Goal: Transaction & Acquisition: Purchase product/service

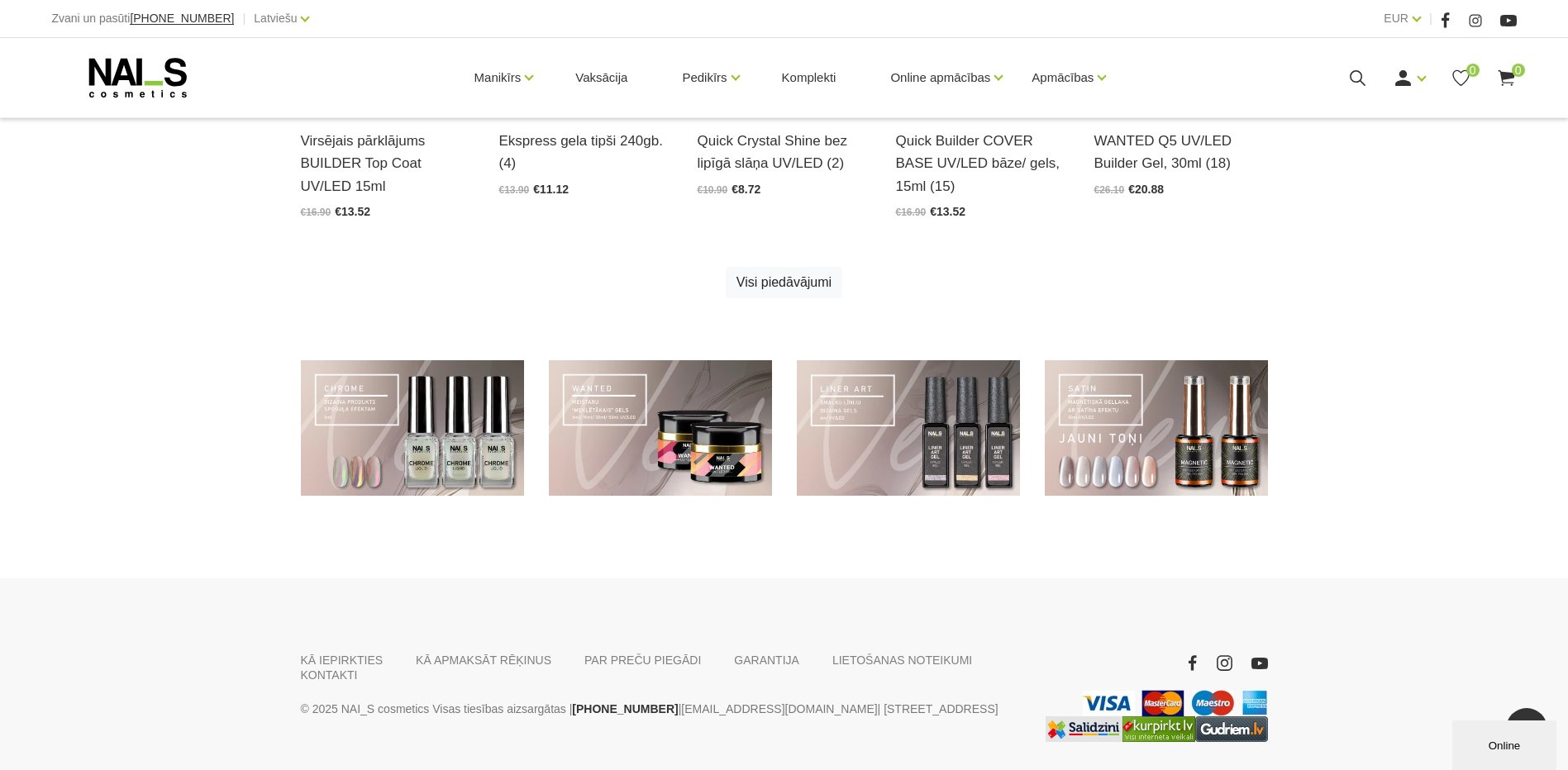
scroll to position [1178, 0]
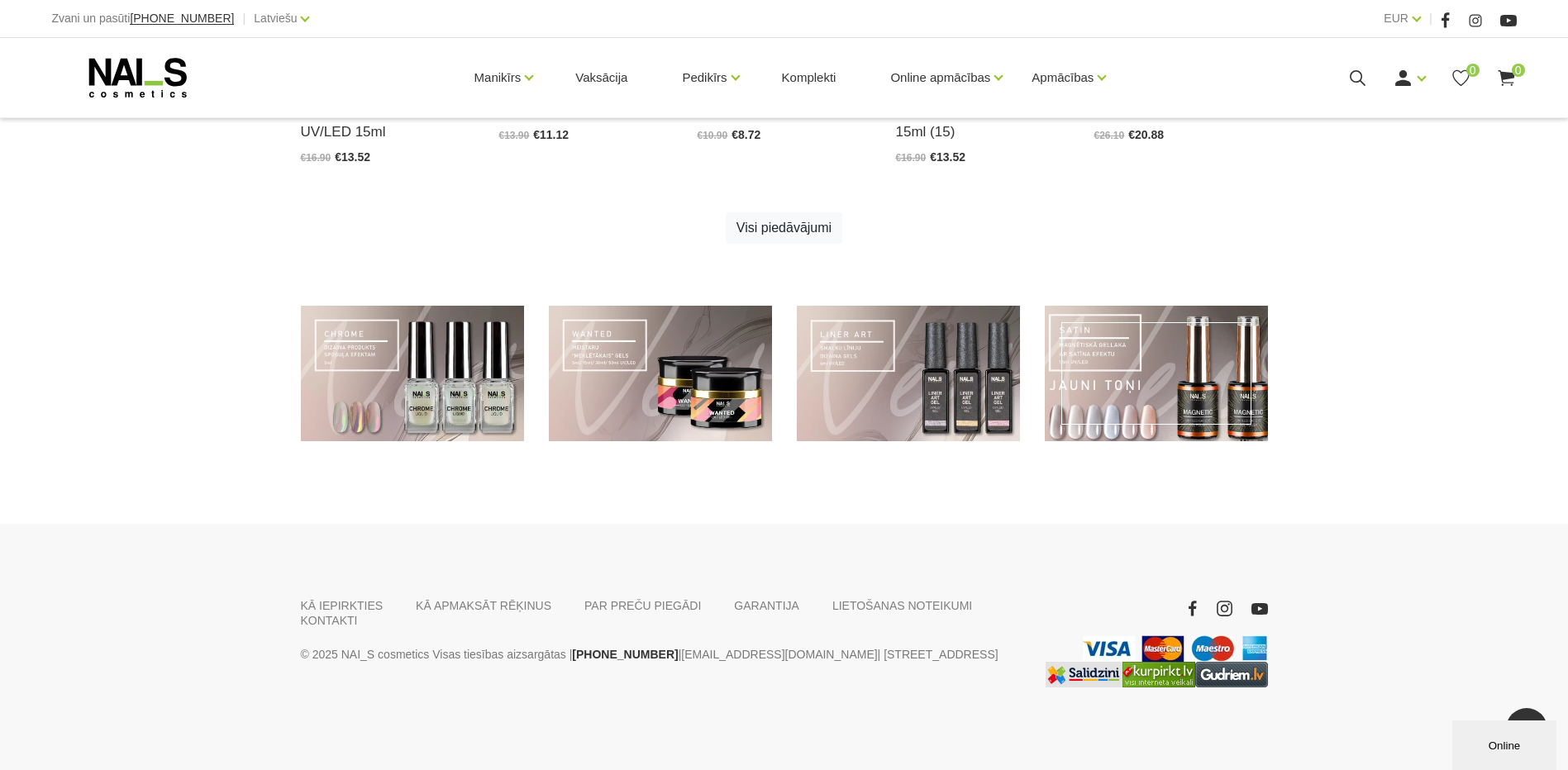
click at [1121, 372] on link at bounding box center [1156, 374] width 223 height 136
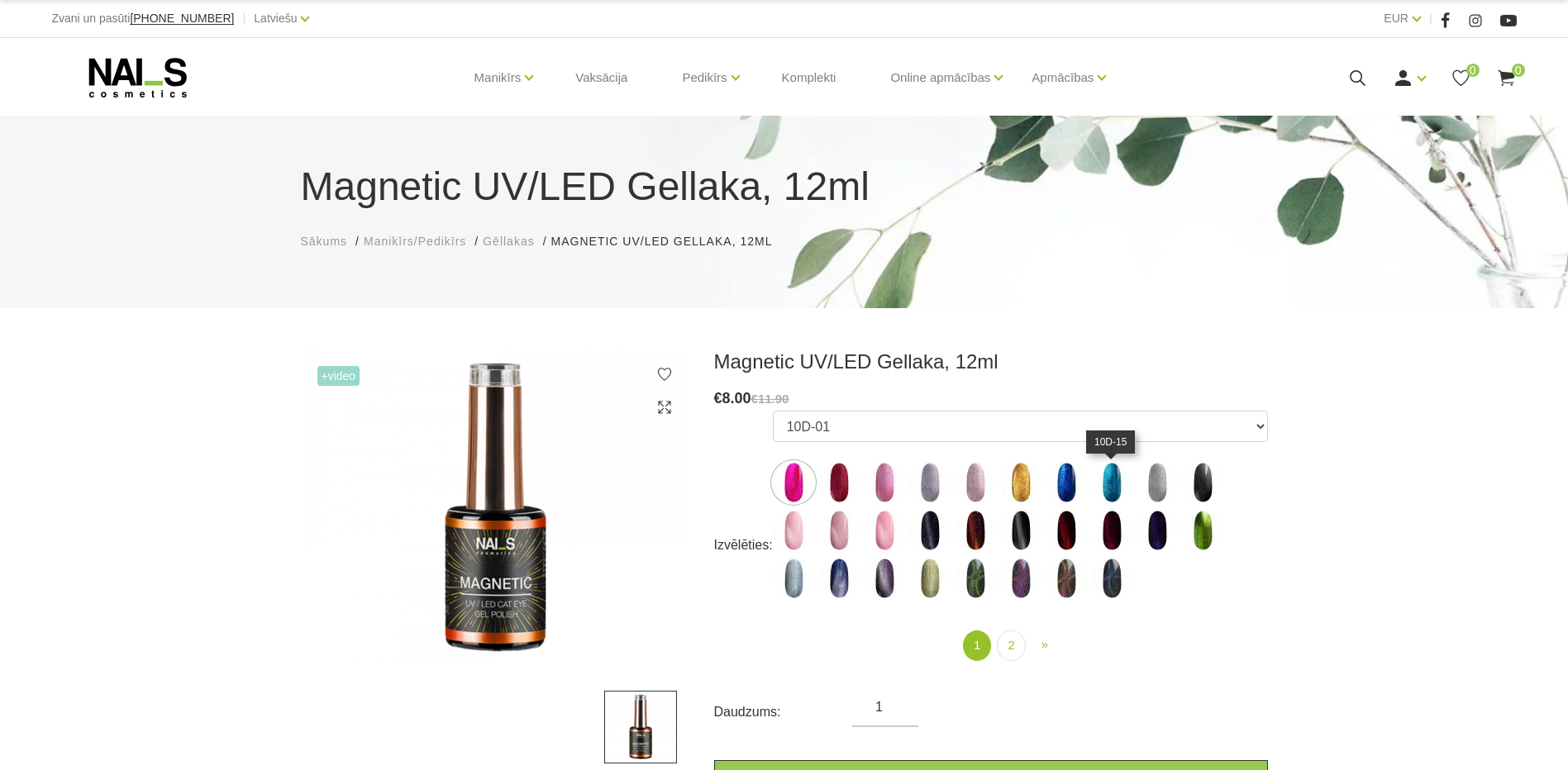
click at [1116, 481] on img at bounding box center [1111, 482] width 41 height 41
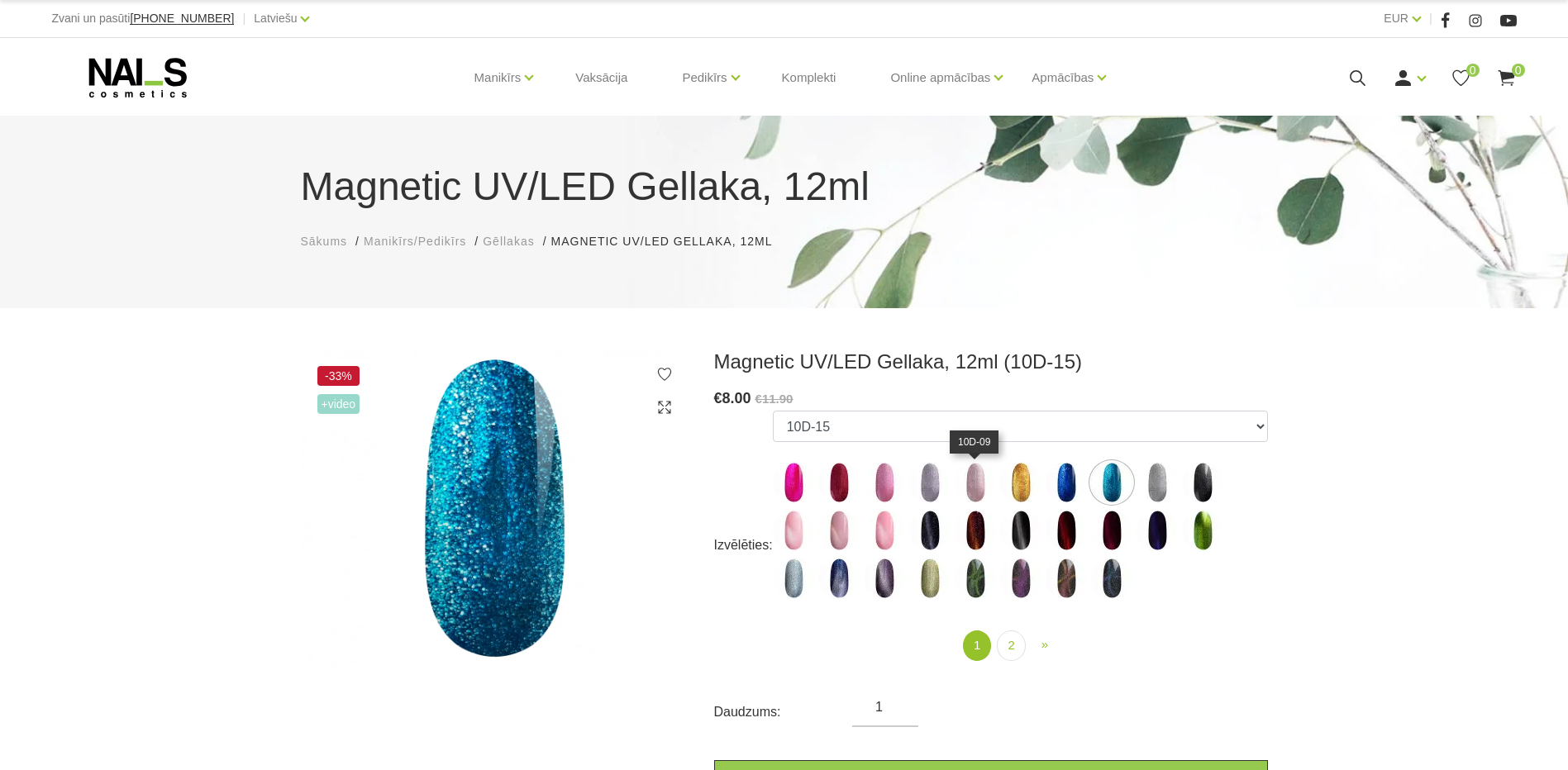
click at [970, 481] on img at bounding box center [975, 482] width 41 height 41
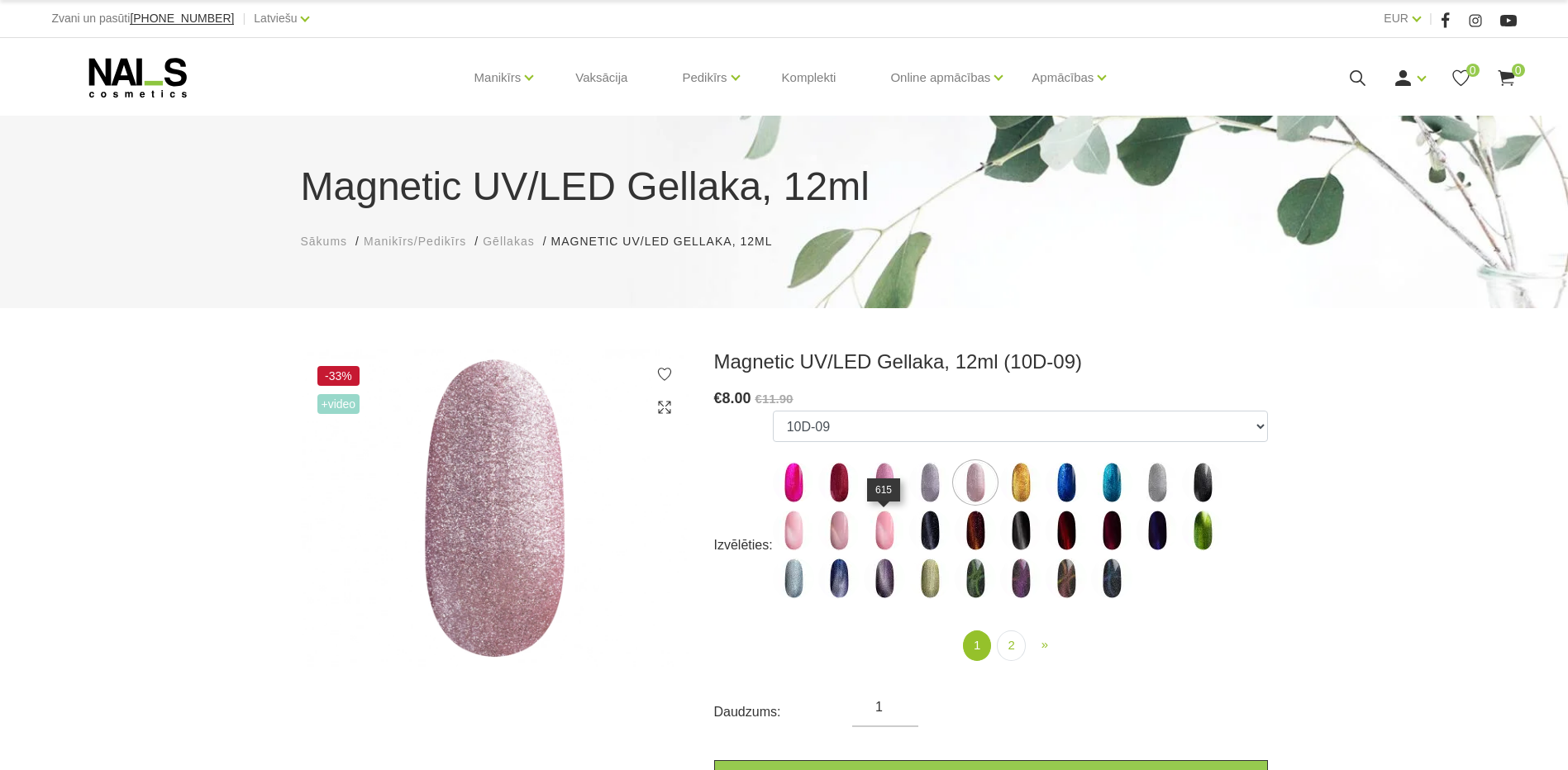
click at [889, 528] on img at bounding box center [884, 530] width 41 height 41
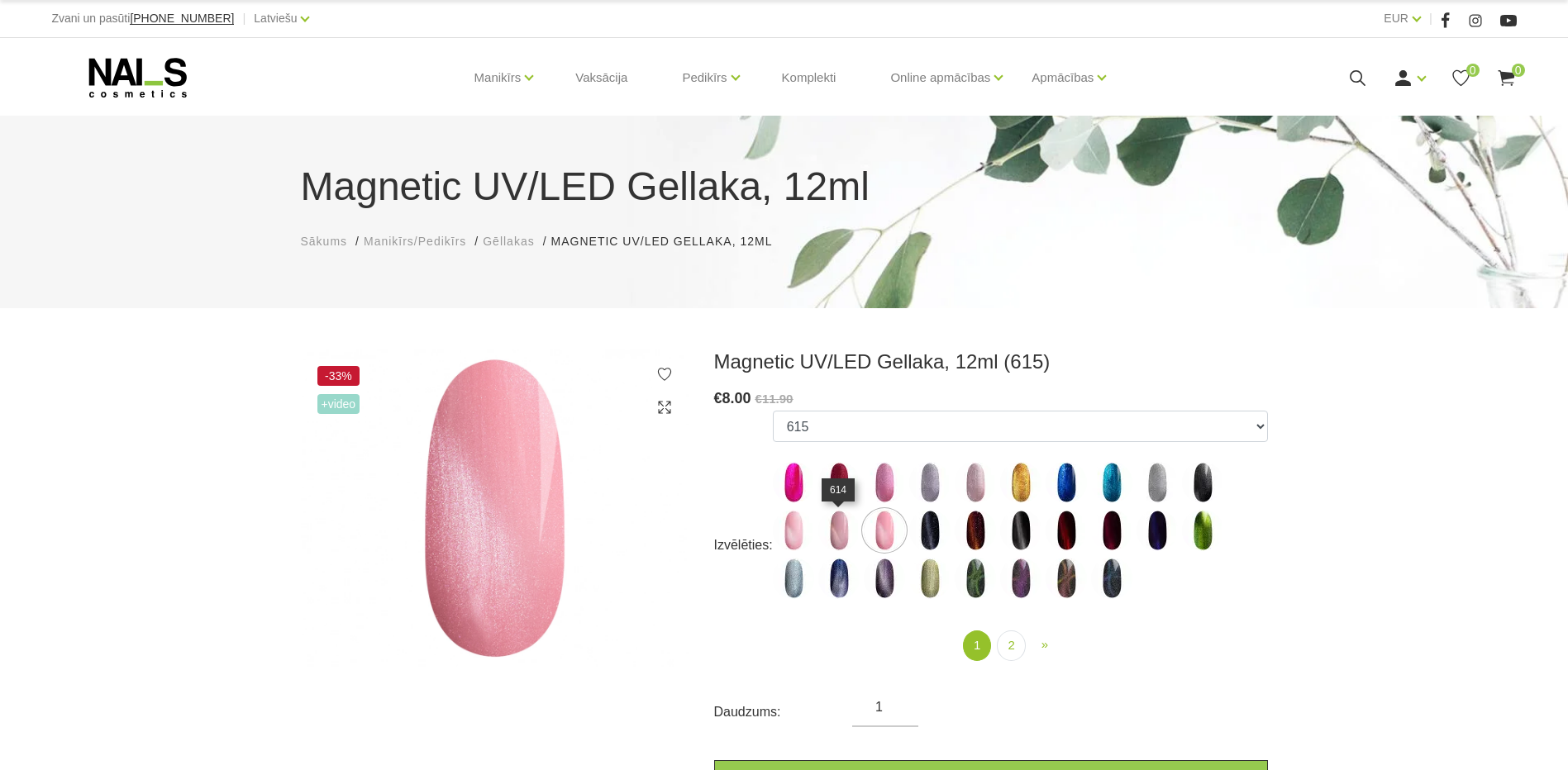
click at [846, 527] on img at bounding box center [838, 530] width 41 height 41
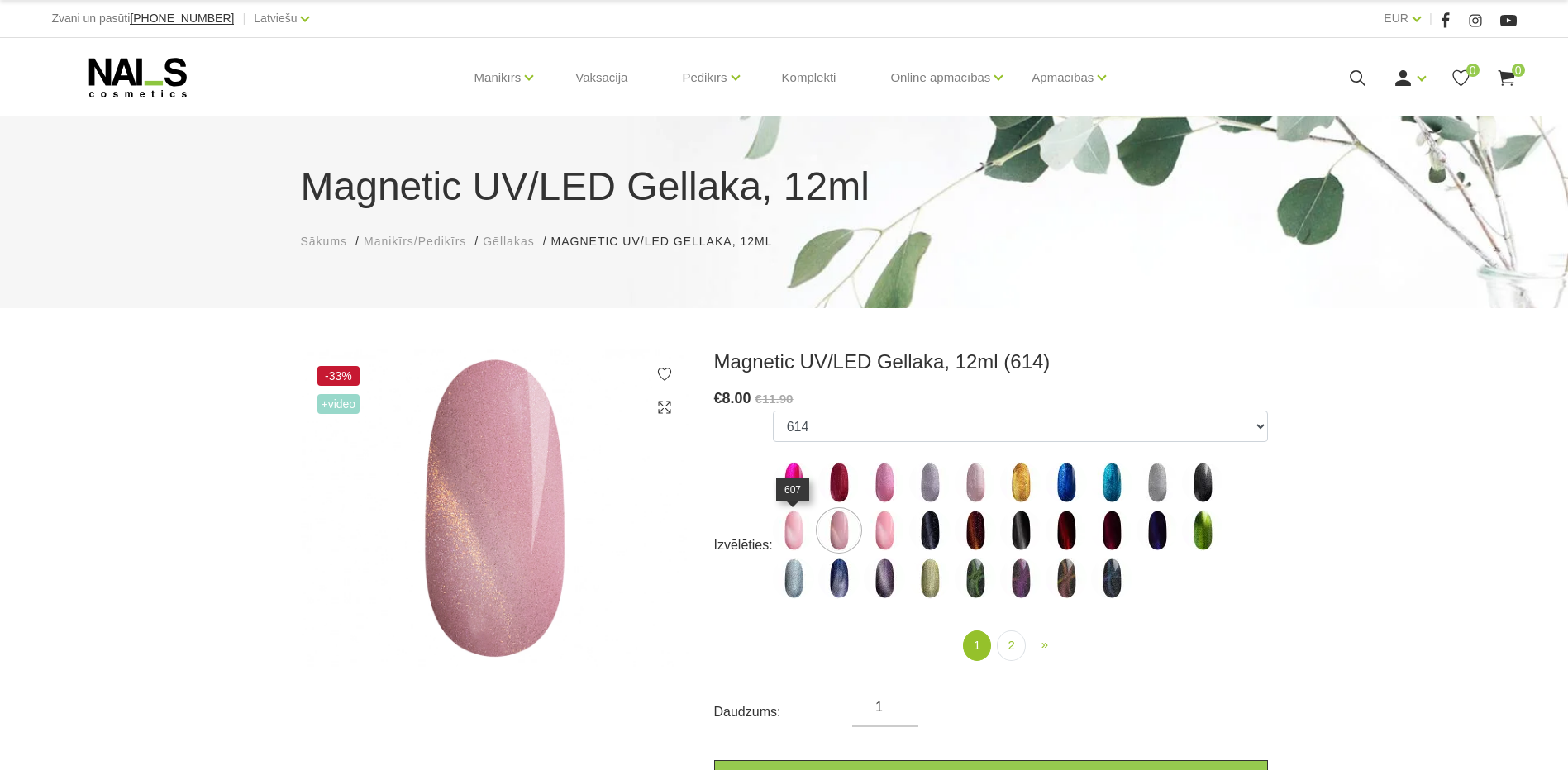
click at [791, 539] on img at bounding box center [793, 530] width 41 height 41
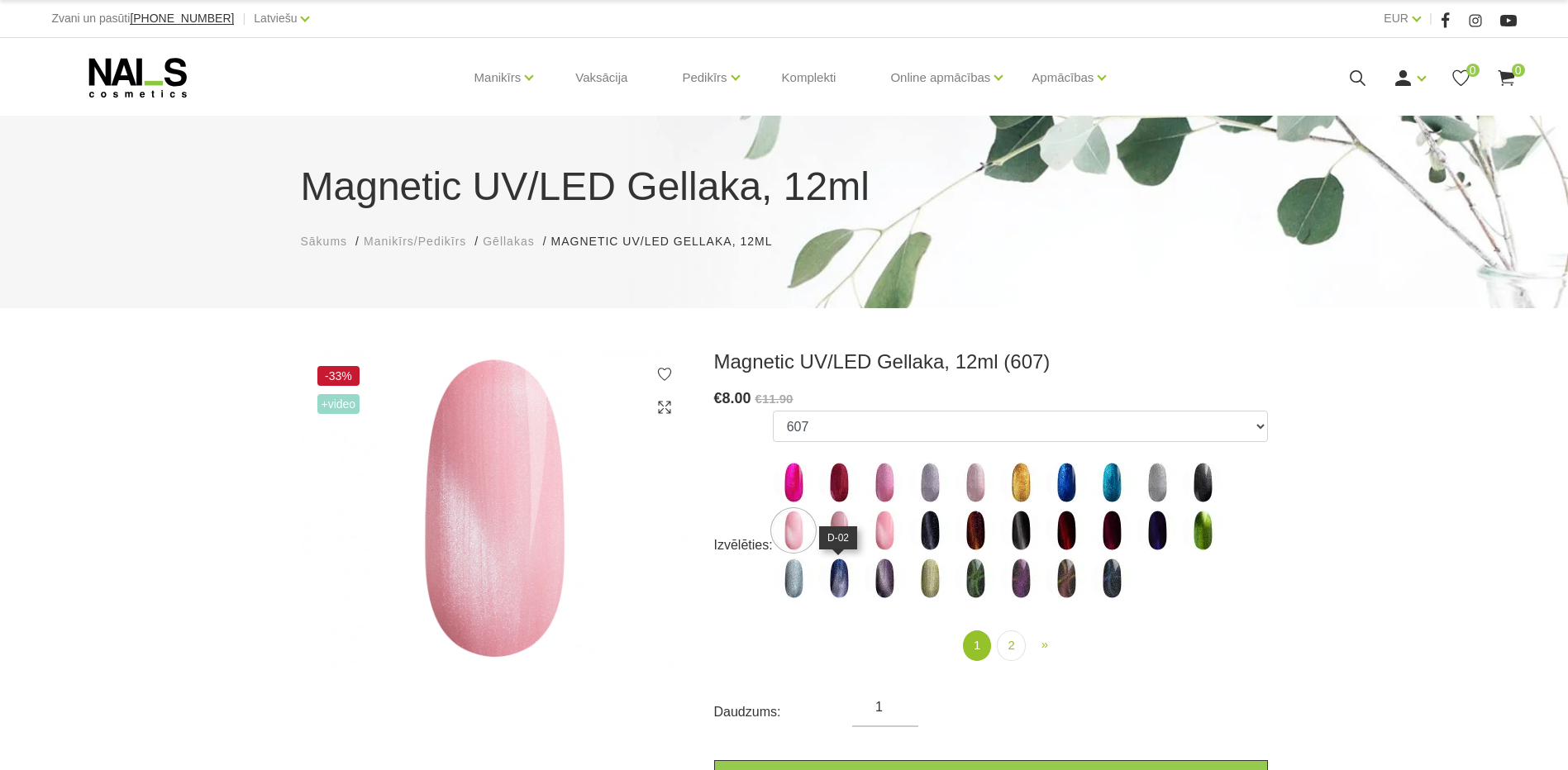
click at [831, 574] on img at bounding box center [838, 578] width 41 height 41
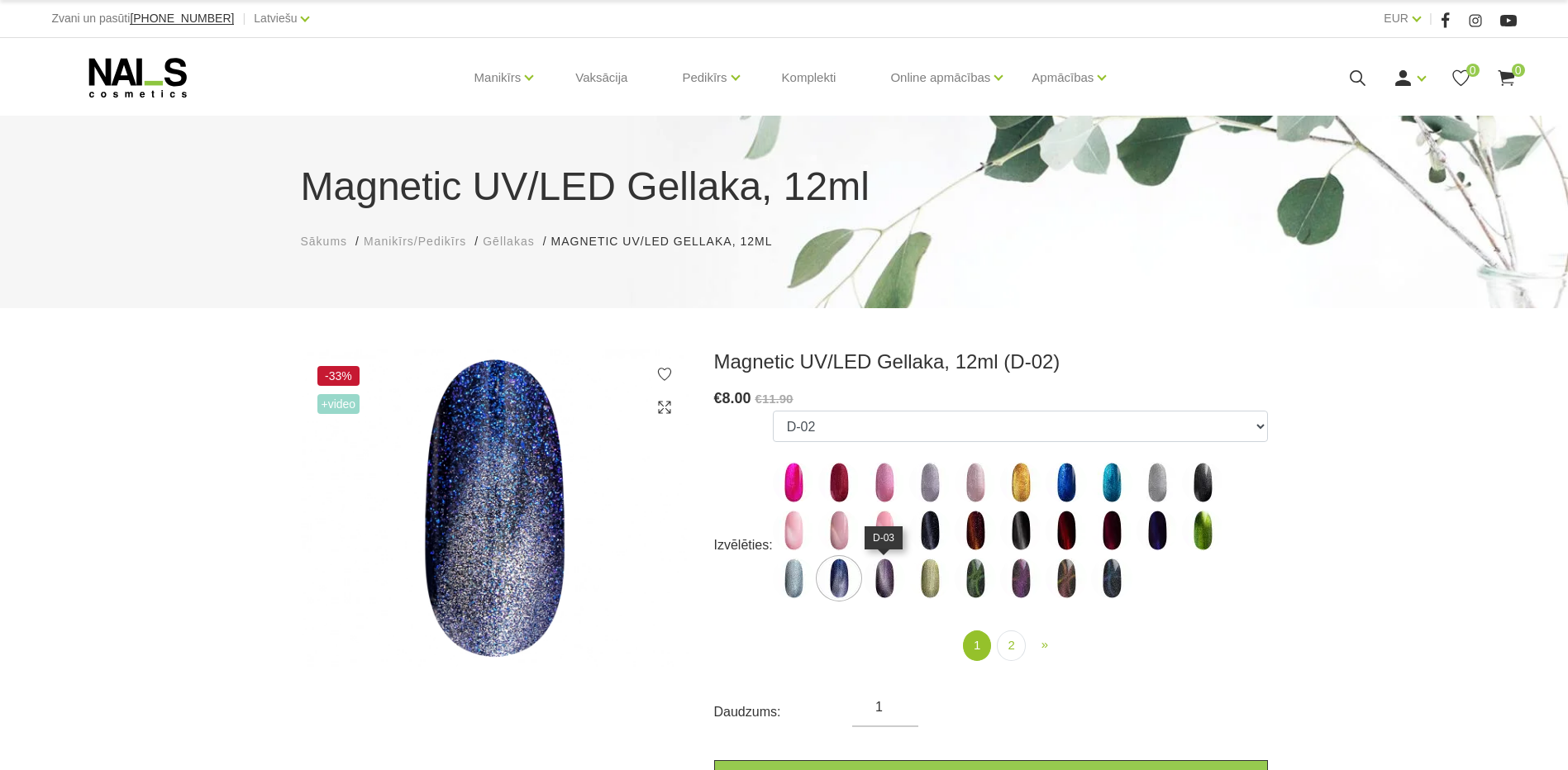
click at [869, 580] on img at bounding box center [884, 578] width 41 height 41
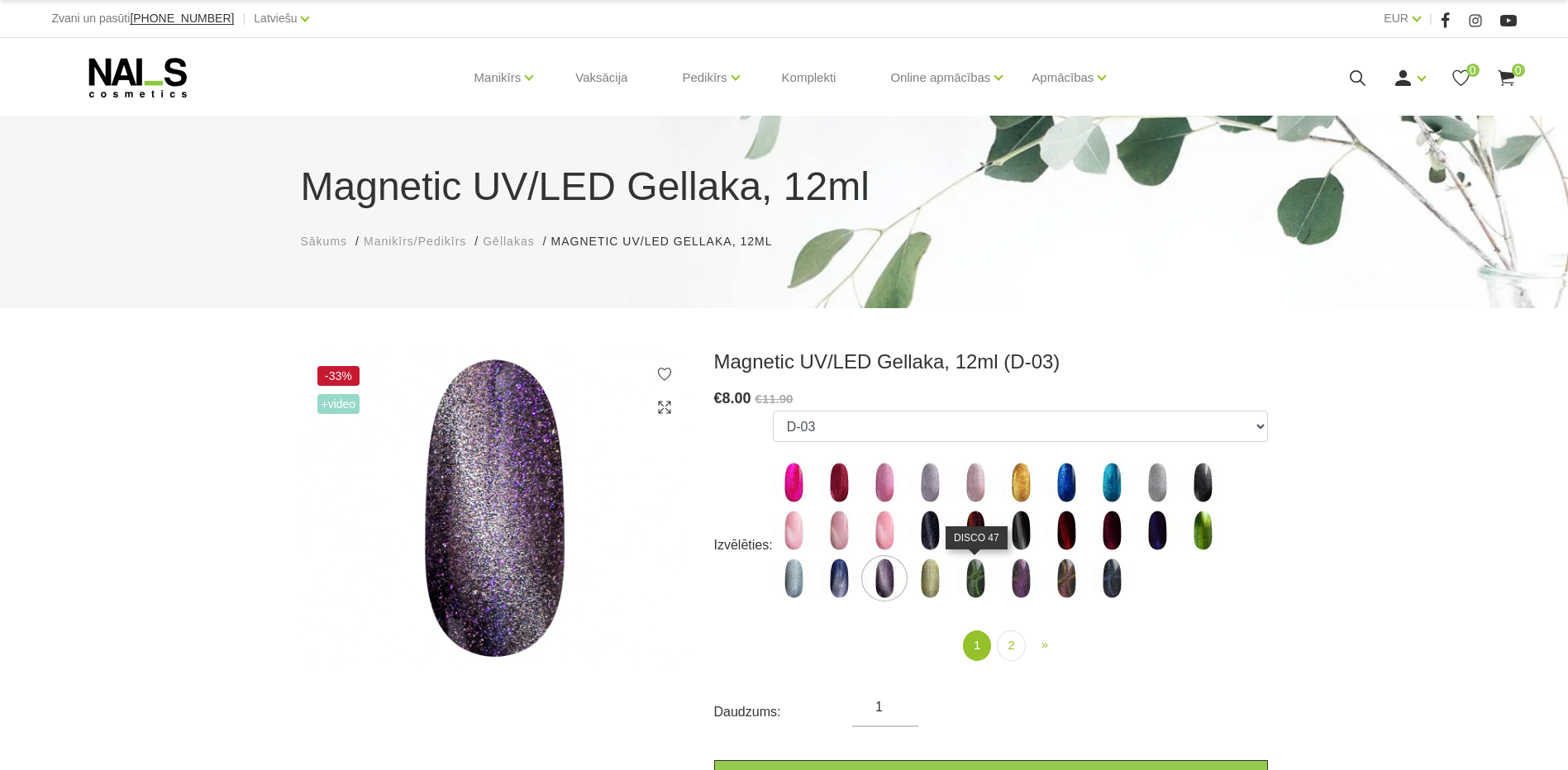
click at [971, 573] on img at bounding box center [975, 578] width 41 height 41
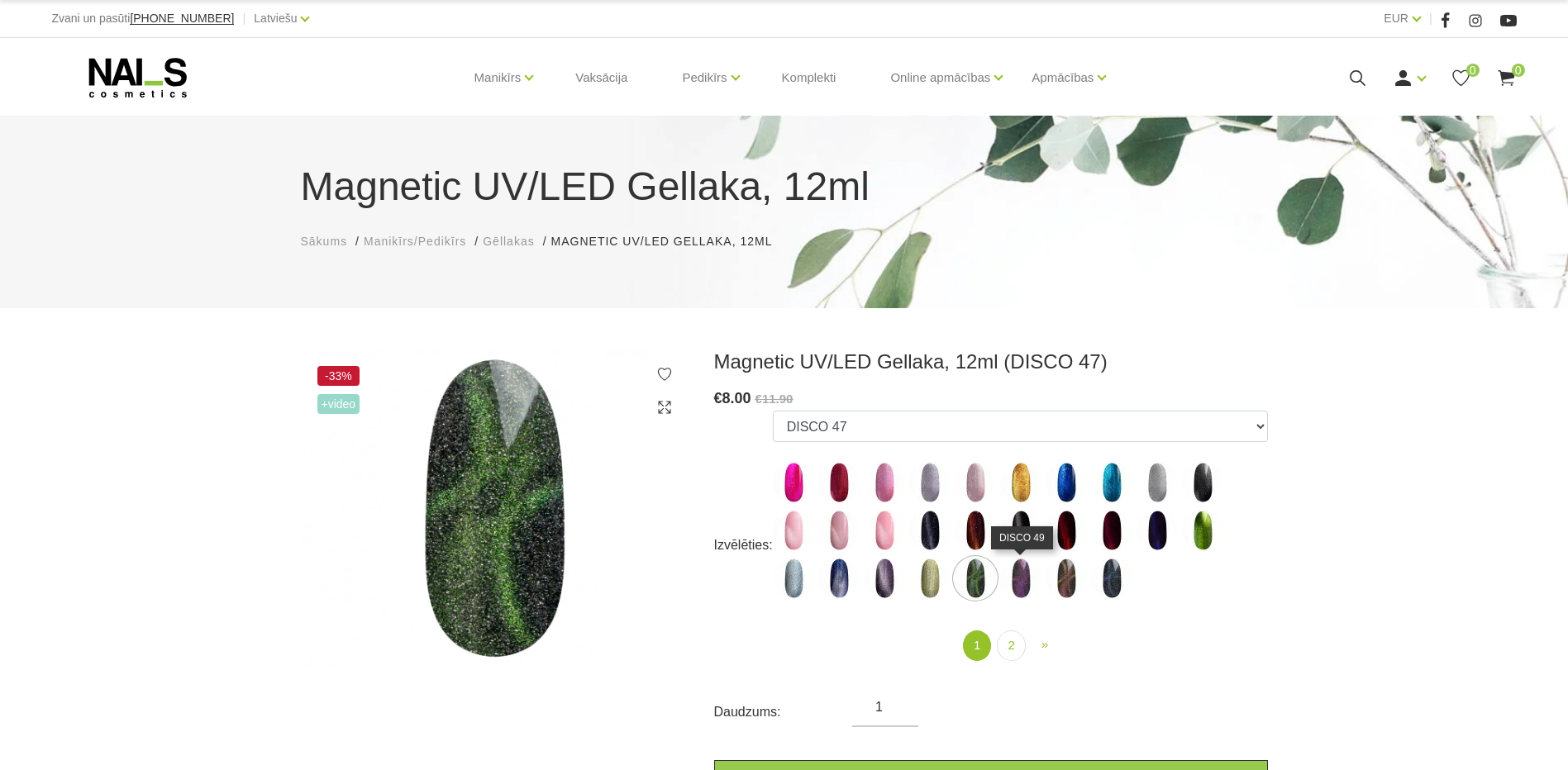
click at [1023, 572] on img at bounding box center [1020, 578] width 41 height 41
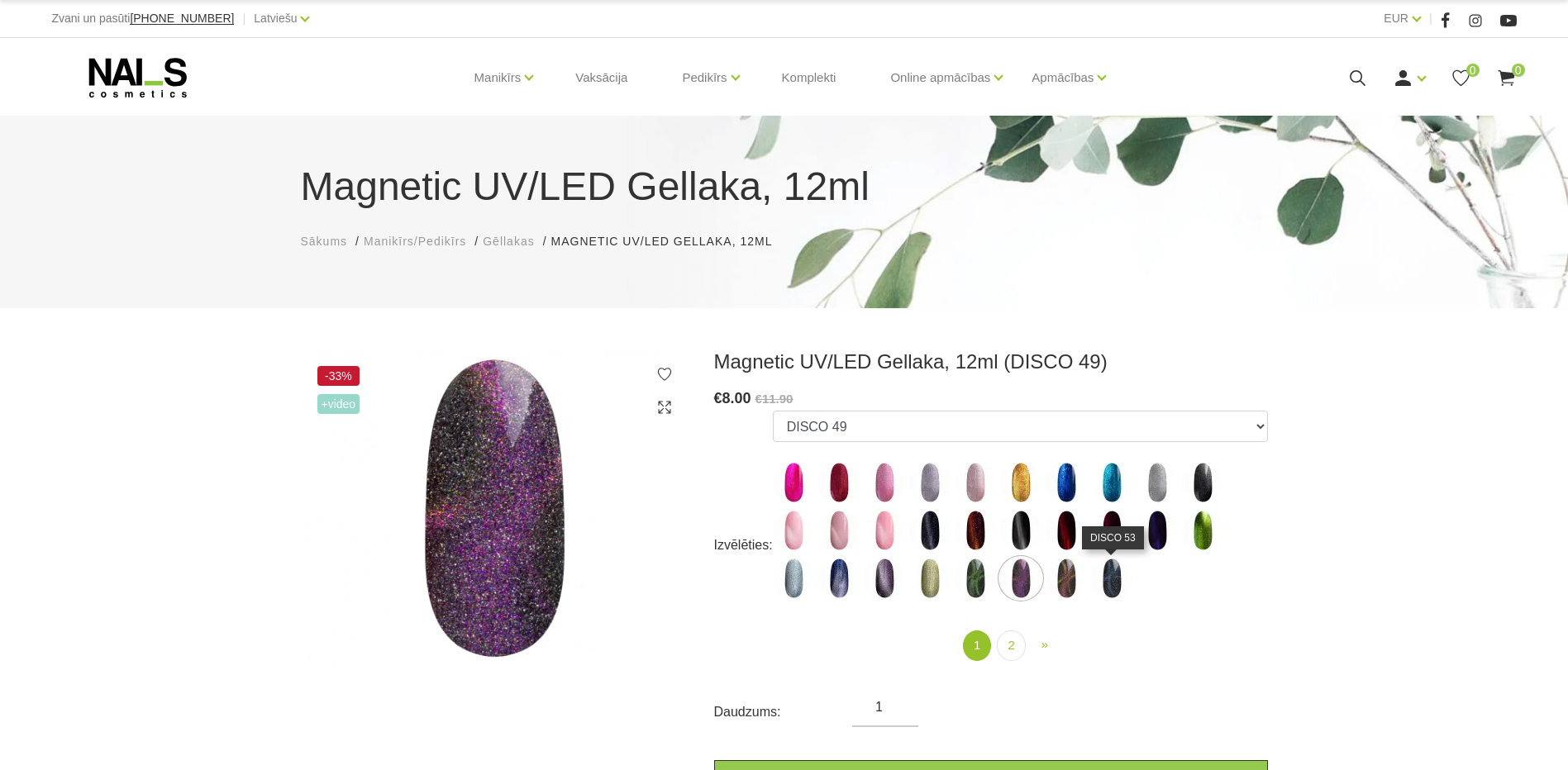
click at [1111, 582] on img at bounding box center [1111, 578] width 41 height 41
select select "5592"
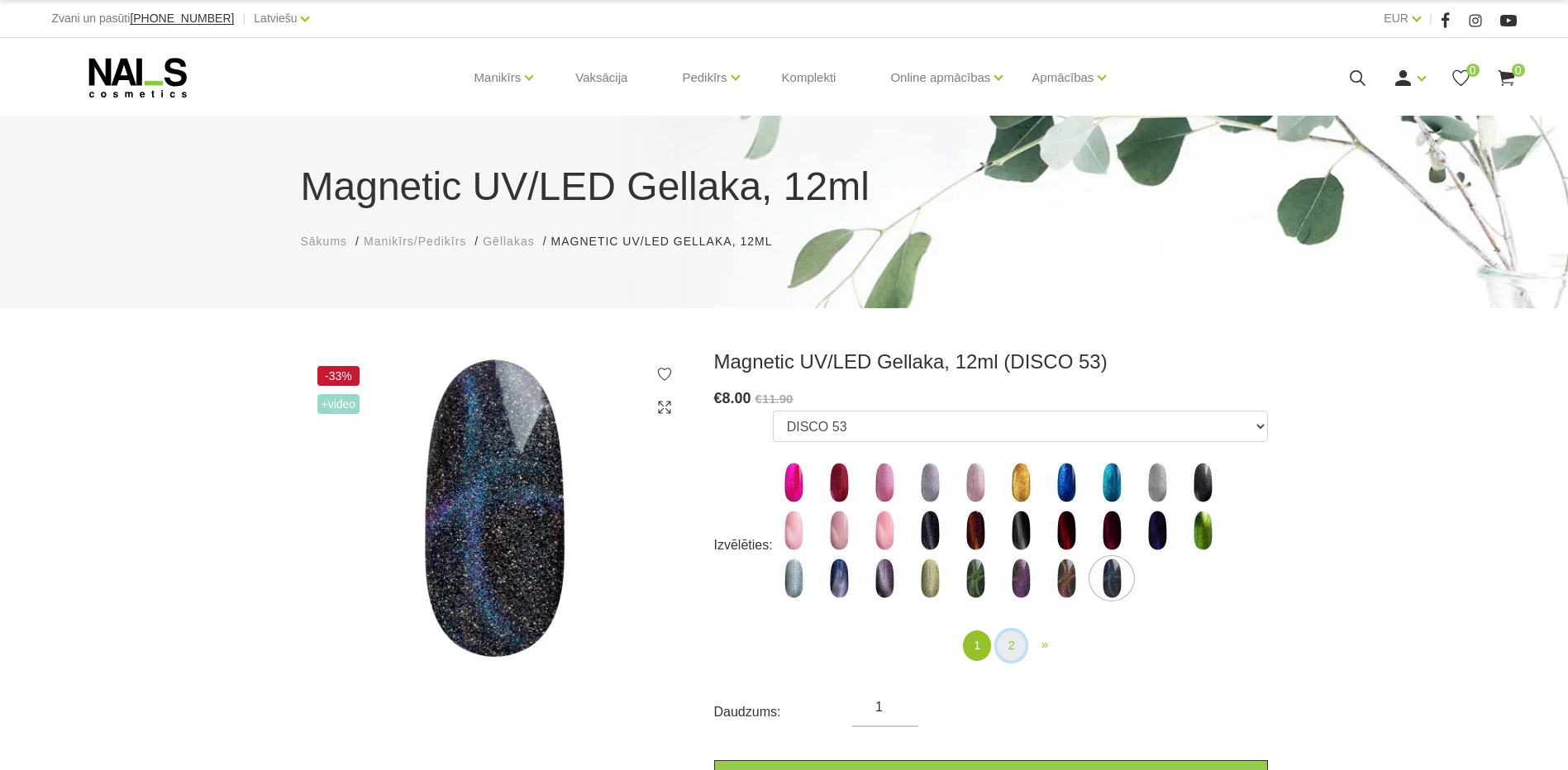
click at [1010, 649] on link "2" at bounding box center [1011, 645] width 28 height 30
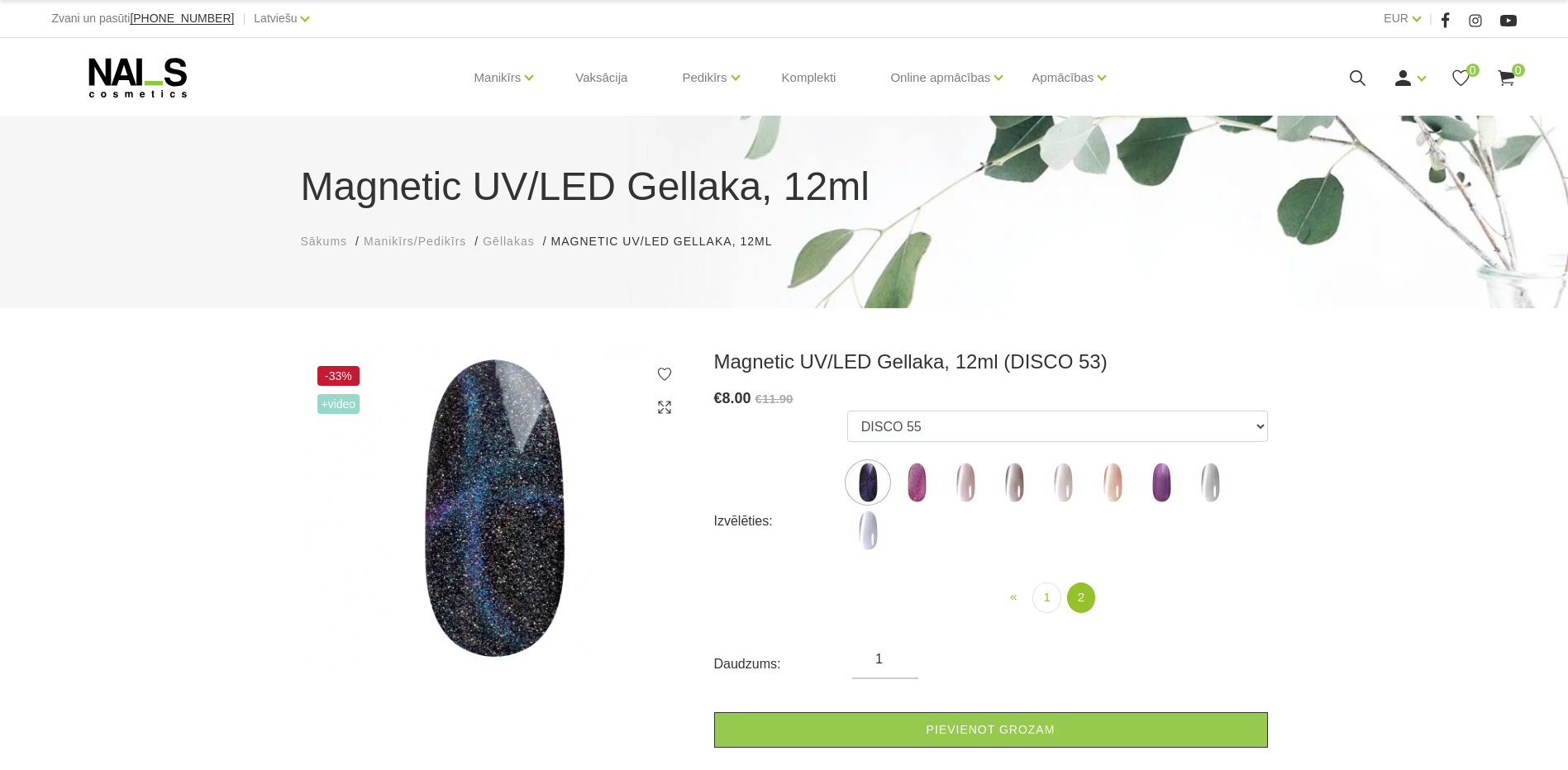
click at [962, 481] on img at bounding box center [965, 482] width 41 height 41
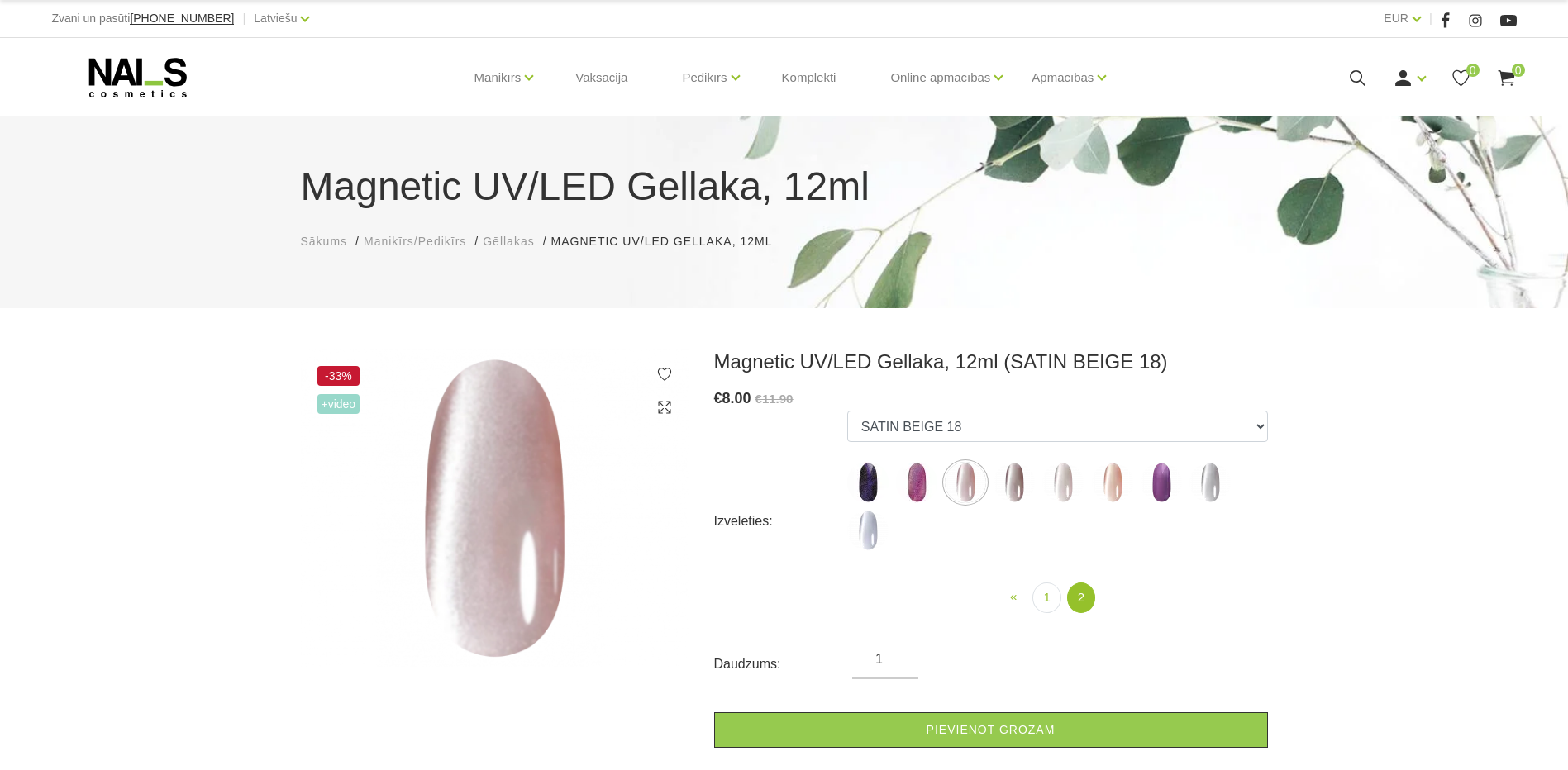
click at [1016, 488] on img at bounding box center [1014, 482] width 41 height 41
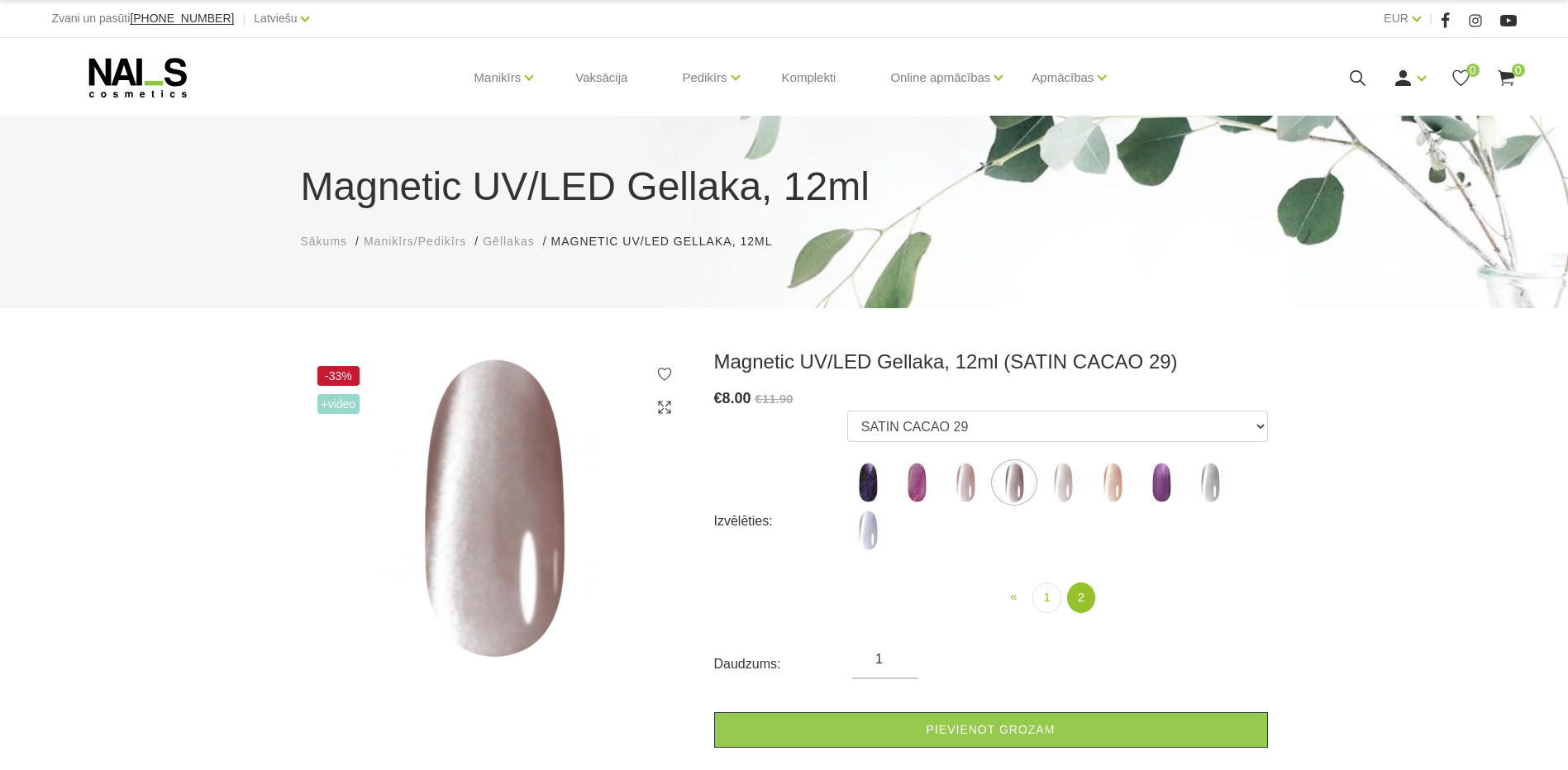
click at [1063, 489] on img at bounding box center [1062, 482] width 41 height 41
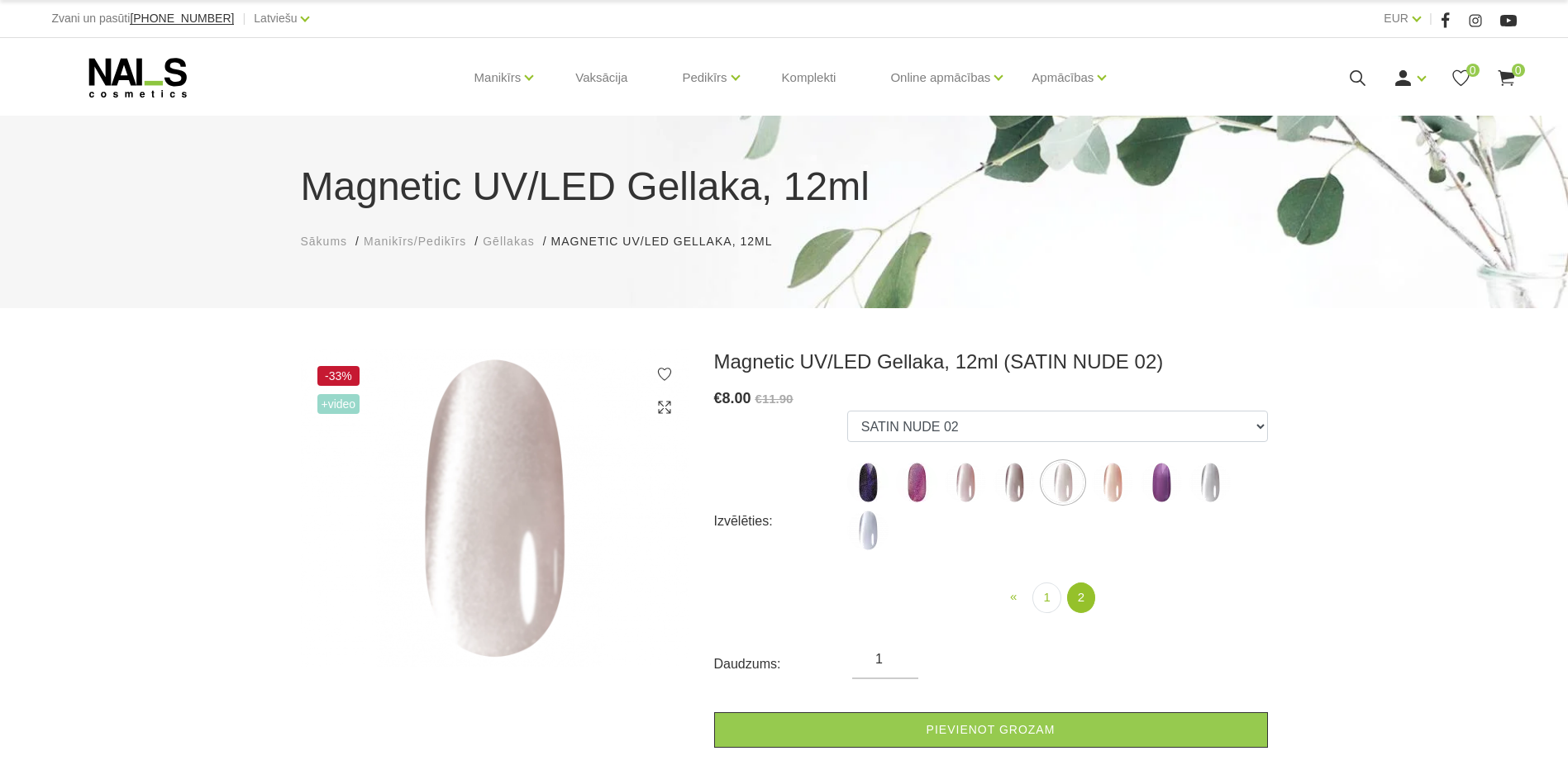
click at [1113, 494] on img at bounding box center [1112, 482] width 41 height 41
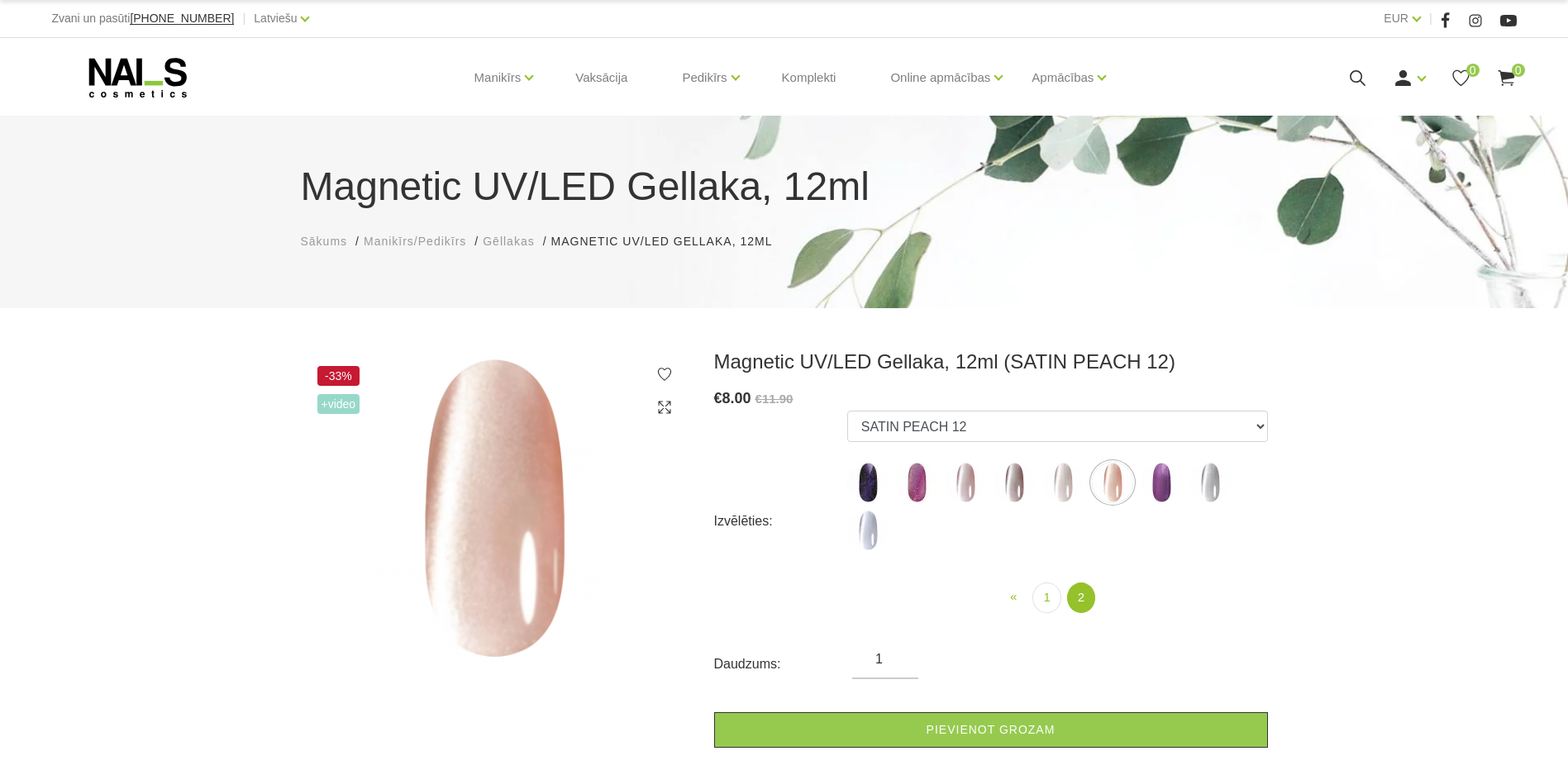
click at [1159, 481] on img at bounding box center [1161, 482] width 41 height 41
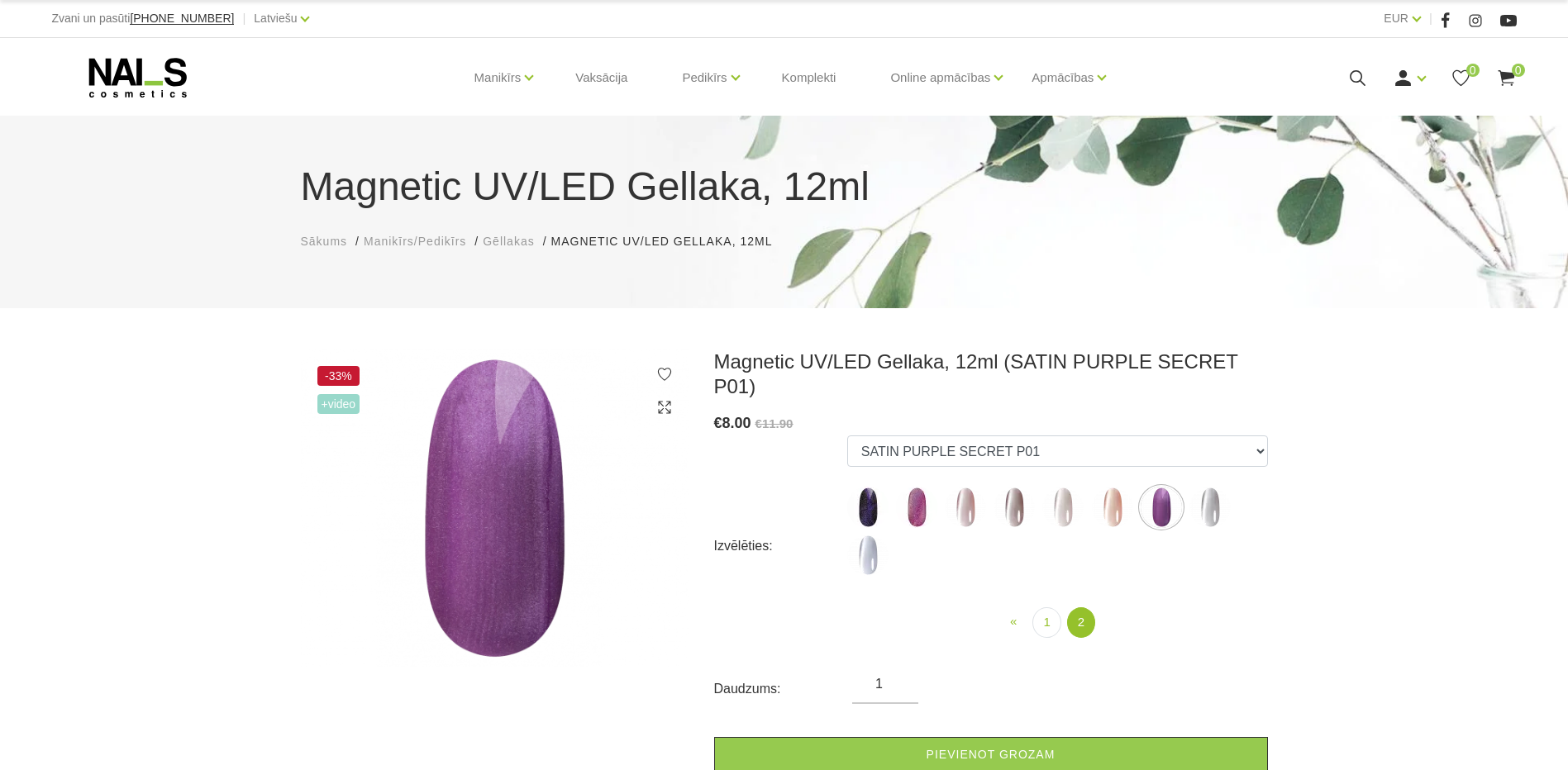
click at [1210, 487] on img at bounding box center [1210, 507] width 41 height 41
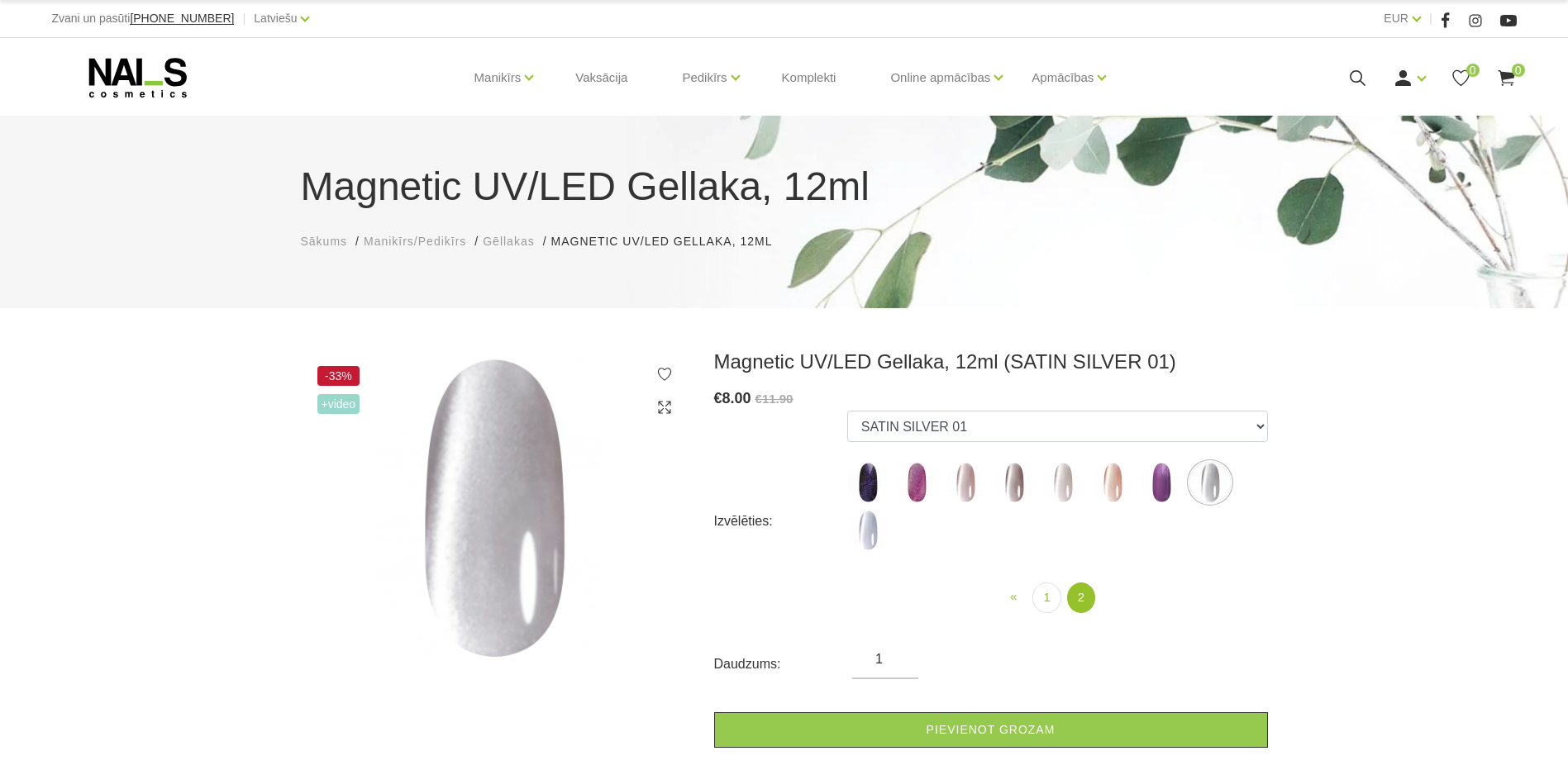
click at [888, 523] on label at bounding box center [868, 530] width 41 height 41
select select "6300"
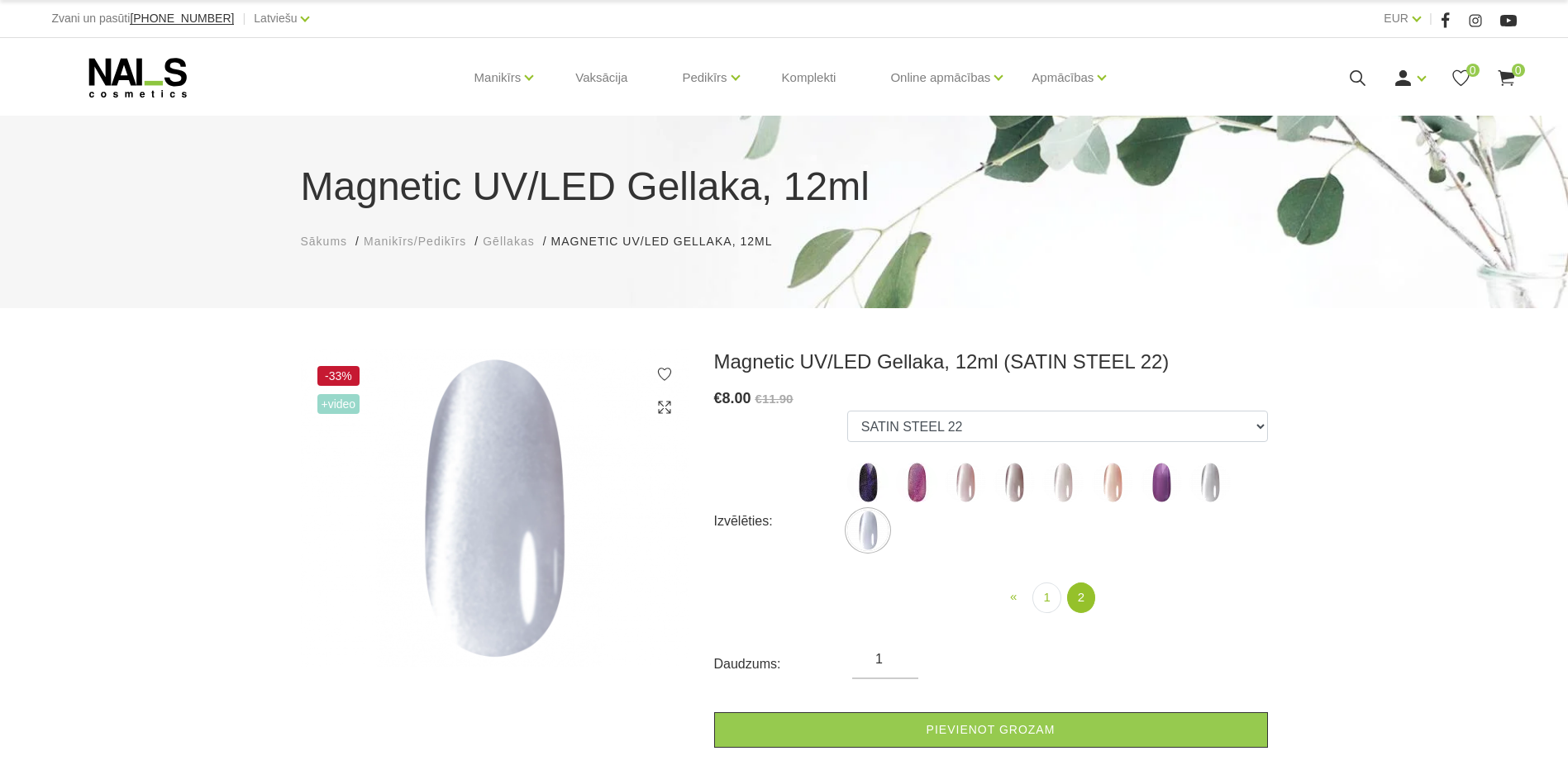
click at [875, 527] on img at bounding box center [868, 530] width 41 height 41
